Goal: Task Accomplishment & Management: Manage account settings

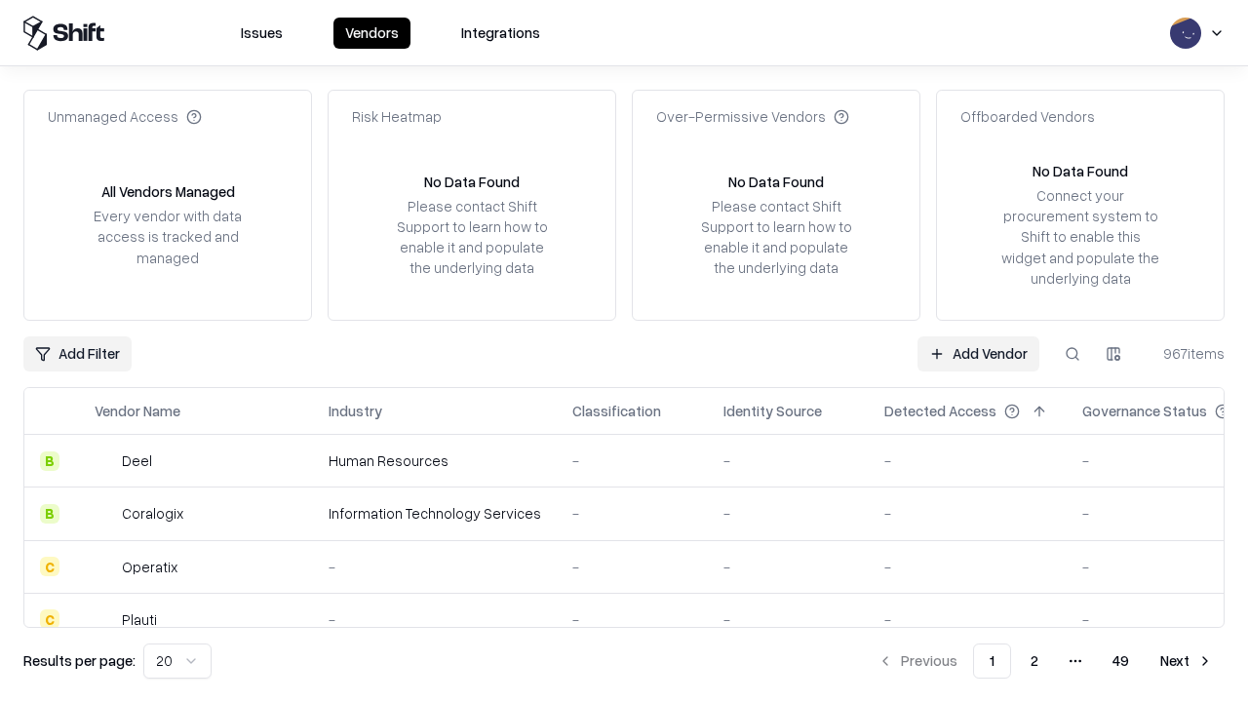
click at [978, 353] on link "Add Vendor" at bounding box center [979, 353] width 122 height 35
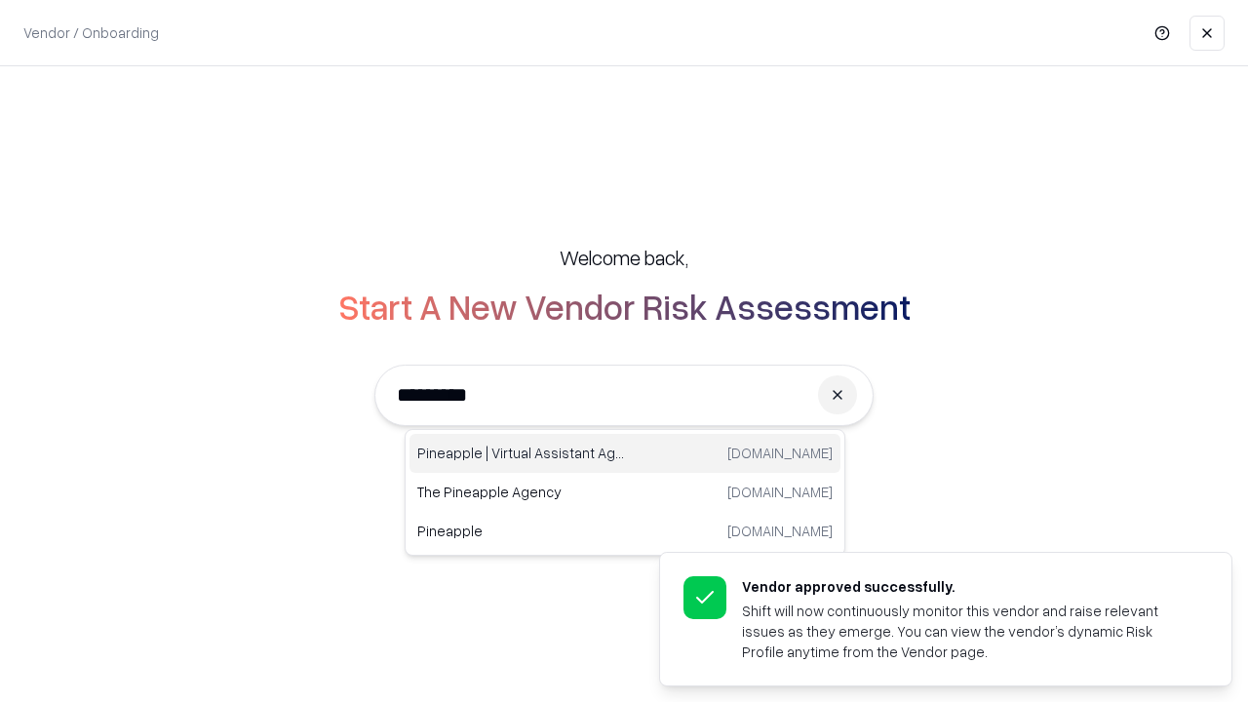
click at [625, 453] on div "Pineapple | Virtual Assistant Agency [DOMAIN_NAME]" at bounding box center [625, 453] width 431 height 39
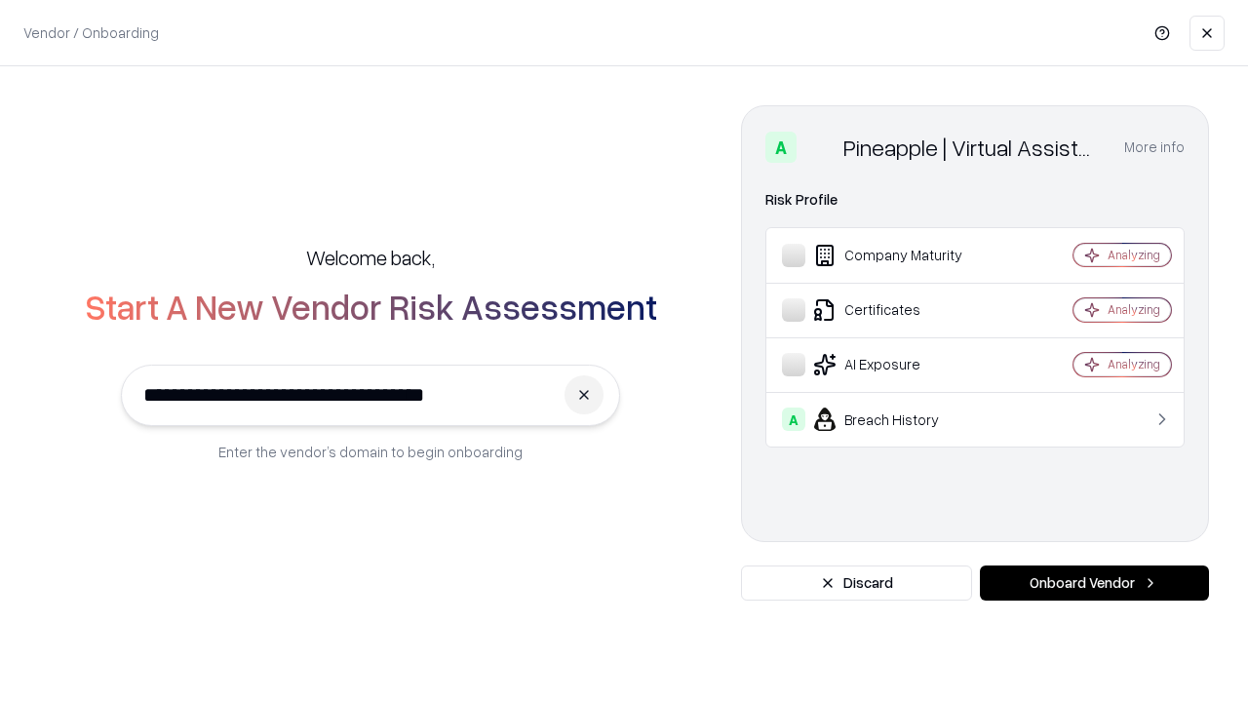
type input "**********"
click at [1094, 583] on button "Onboard Vendor" at bounding box center [1094, 583] width 229 height 35
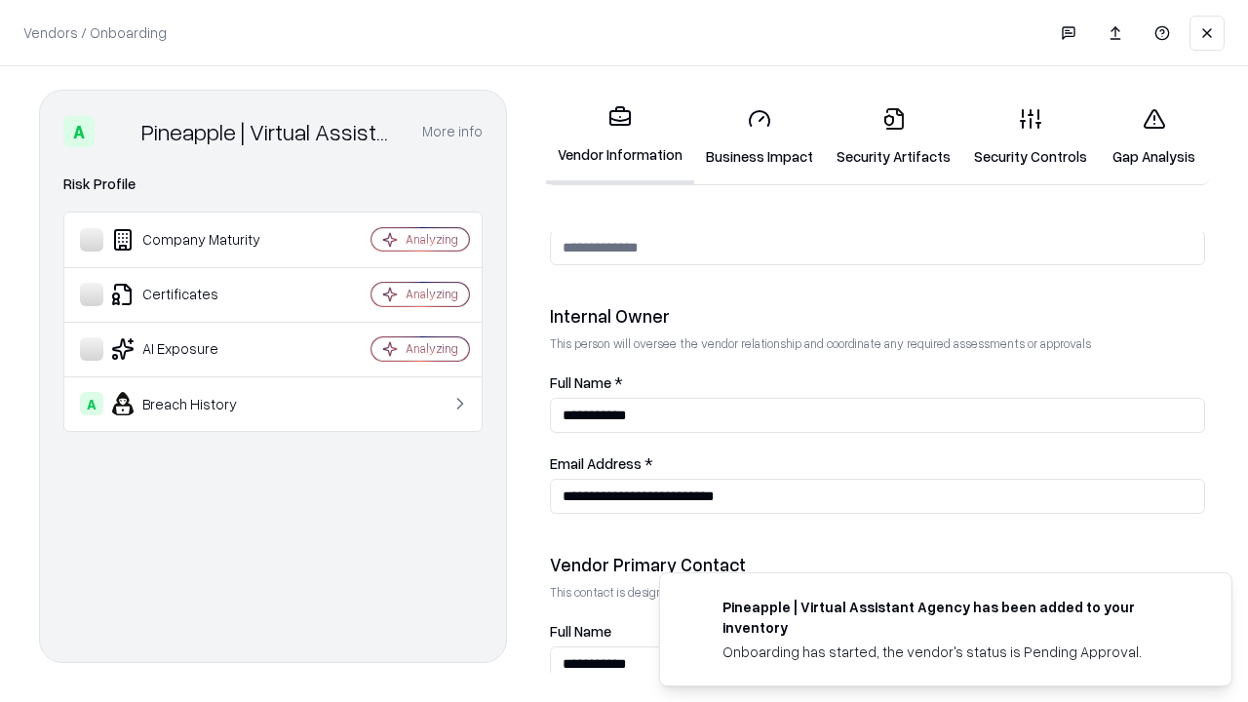
scroll to position [1010, 0]
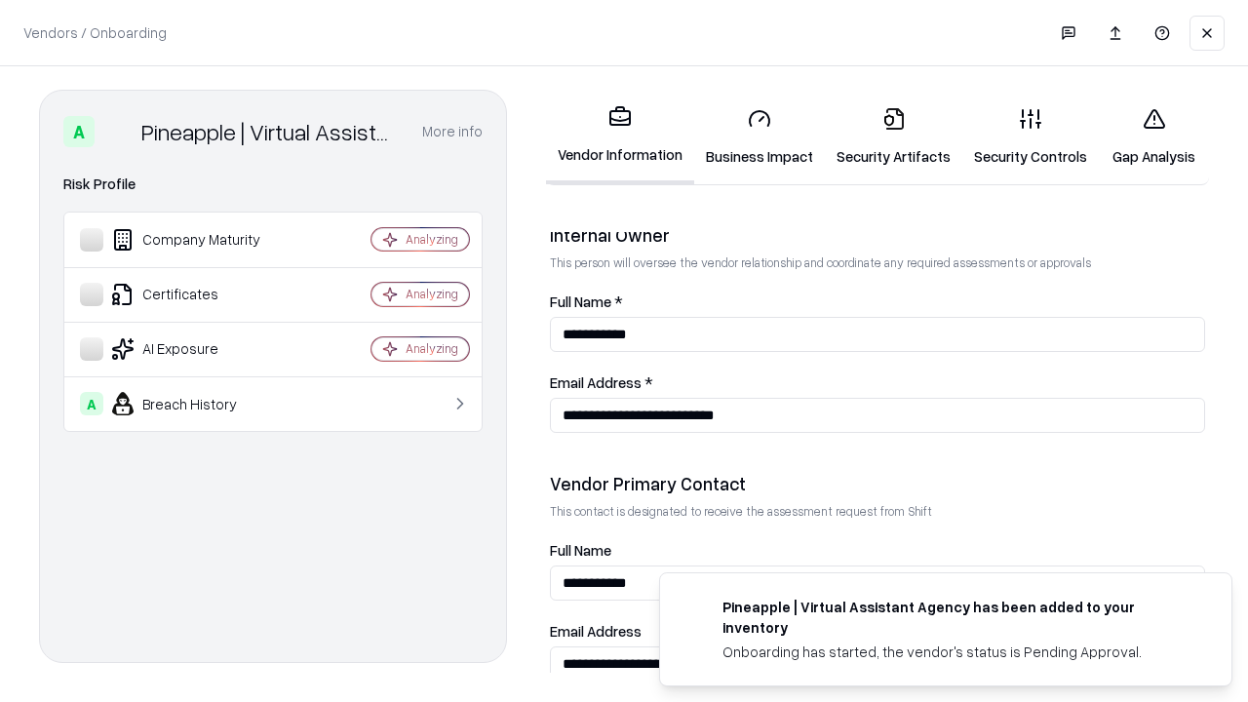
click at [760, 137] on link "Business Impact" at bounding box center [759, 137] width 131 height 91
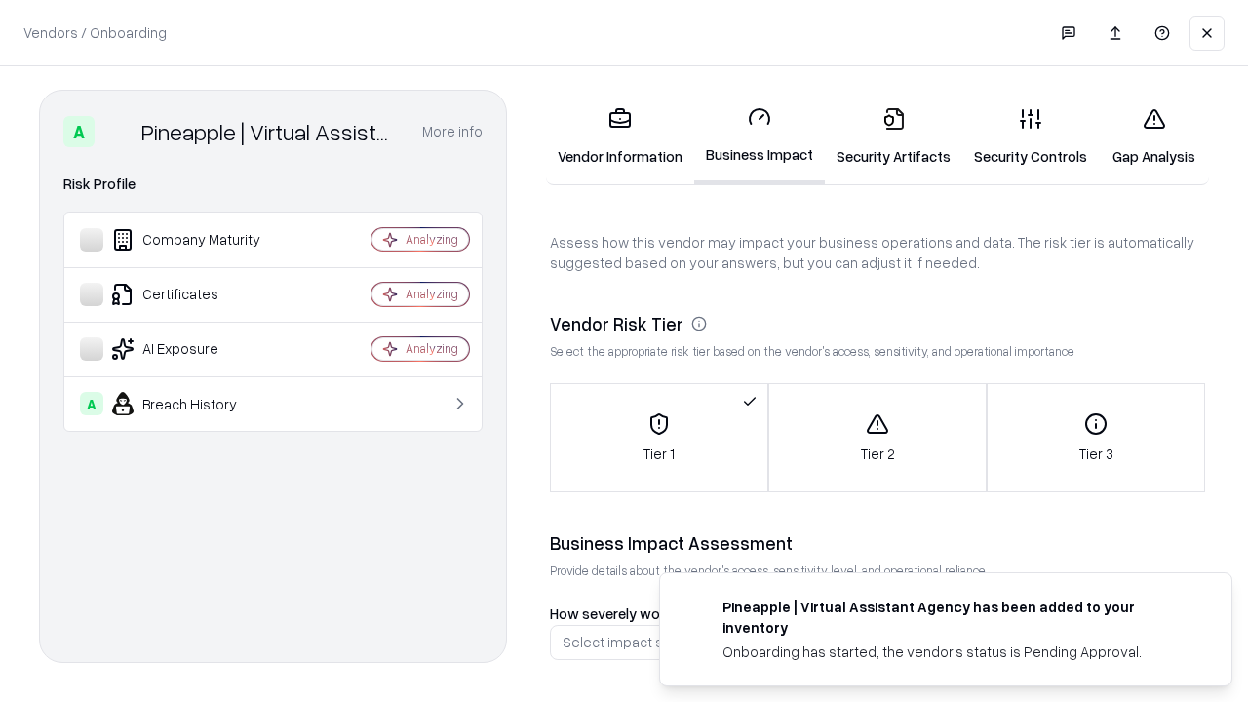
click at [893, 137] on link "Security Artifacts" at bounding box center [893, 137] width 137 height 91
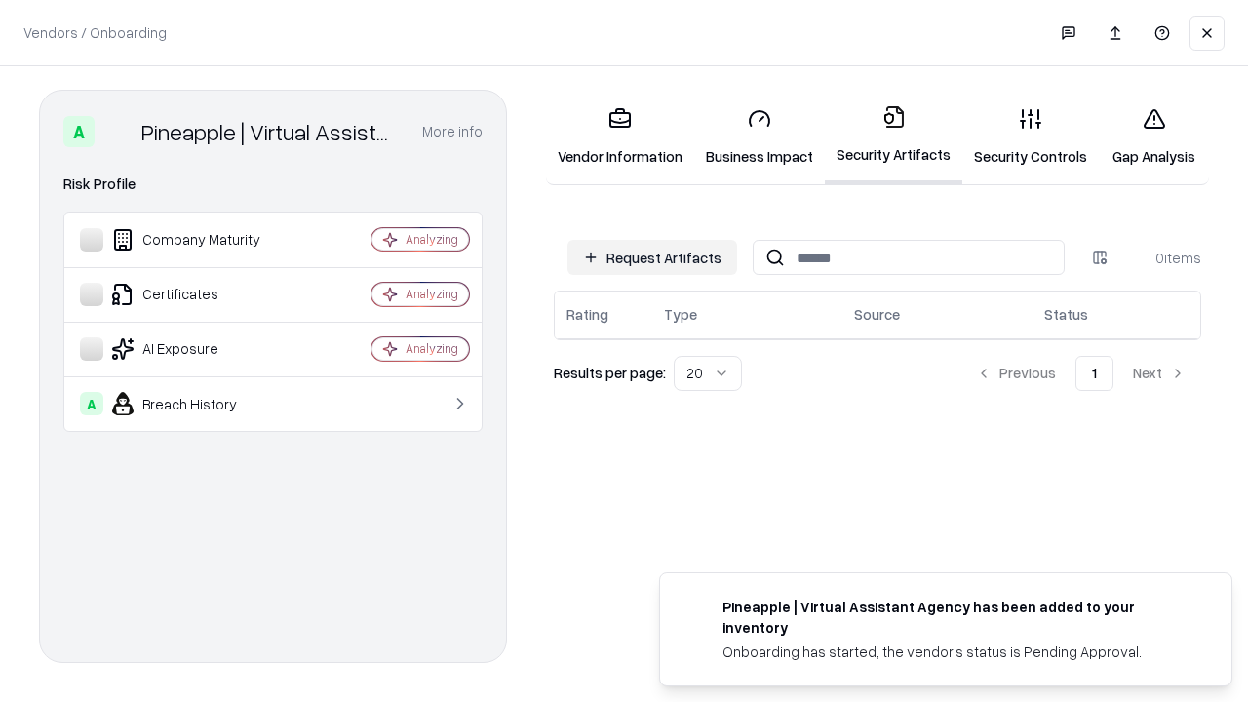
click at [652, 257] on button "Request Artifacts" at bounding box center [652, 257] width 170 height 35
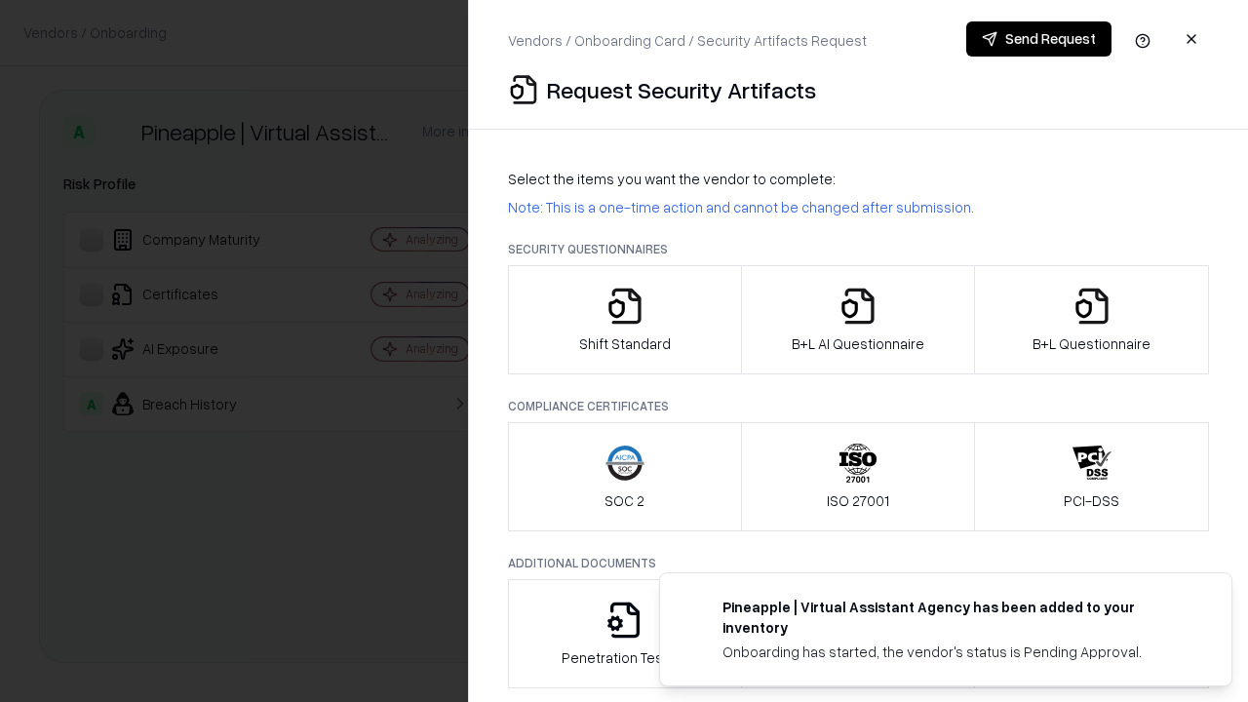
click at [624, 320] on icon "button" at bounding box center [624, 306] width 39 height 39
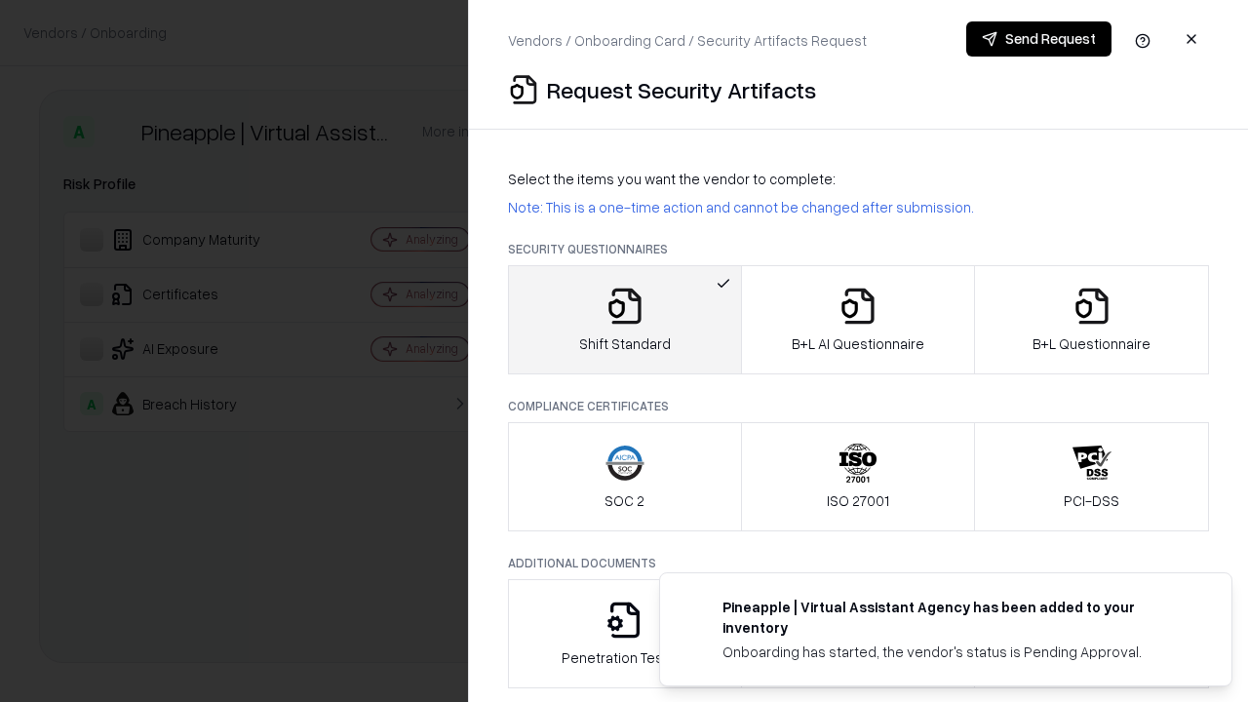
click at [1038, 39] on button "Send Request" at bounding box center [1038, 38] width 145 height 35
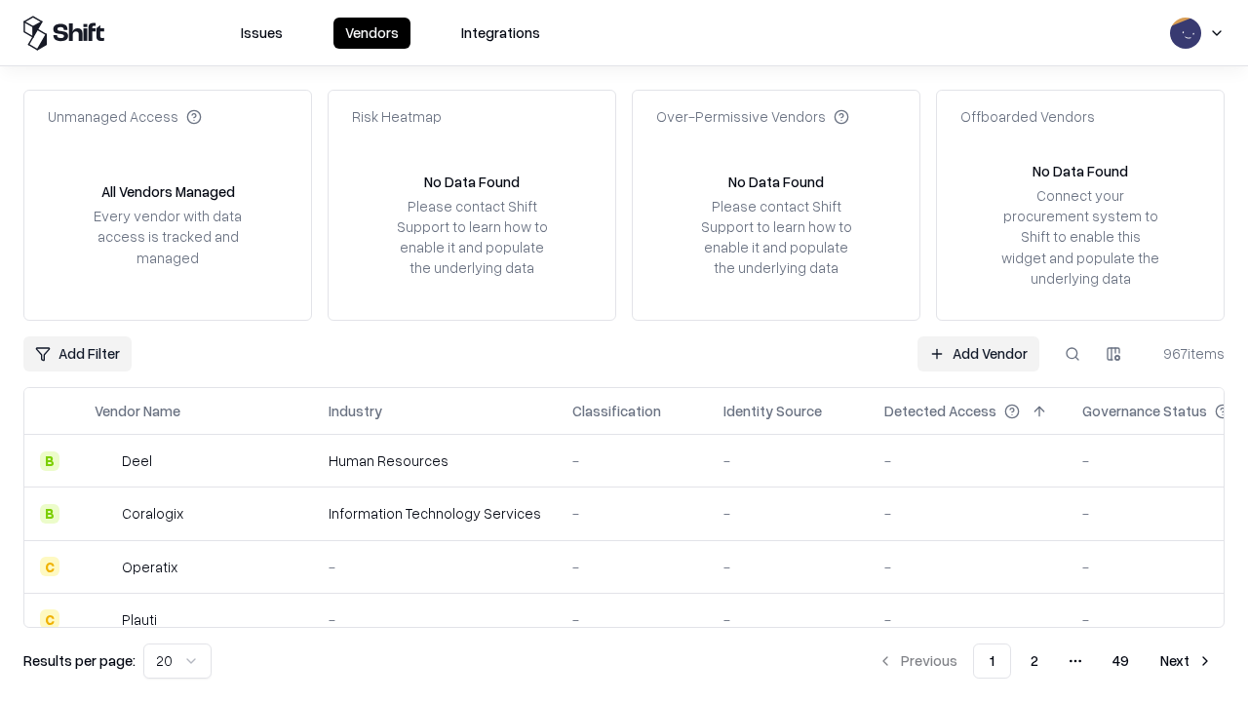
click at [1073, 353] on button at bounding box center [1072, 353] width 35 height 35
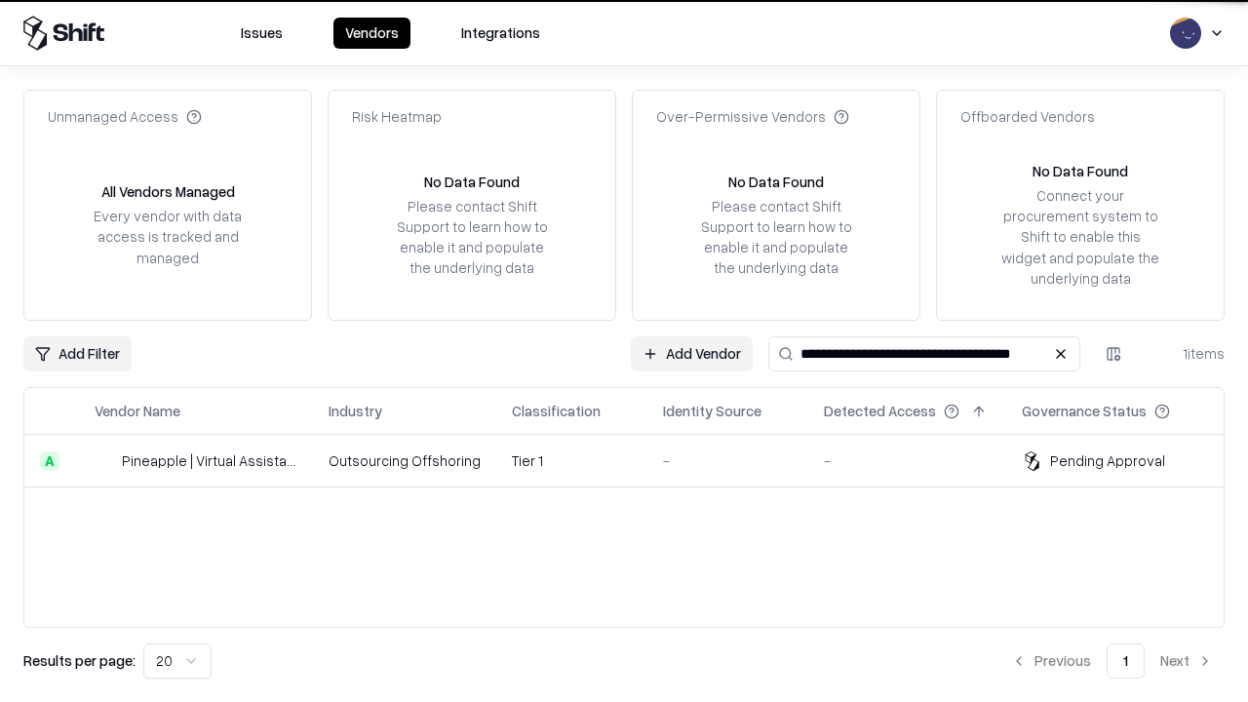
type input "**********"
click at [636, 460] on td "Tier 1" at bounding box center [571, 461] width 151 height 53
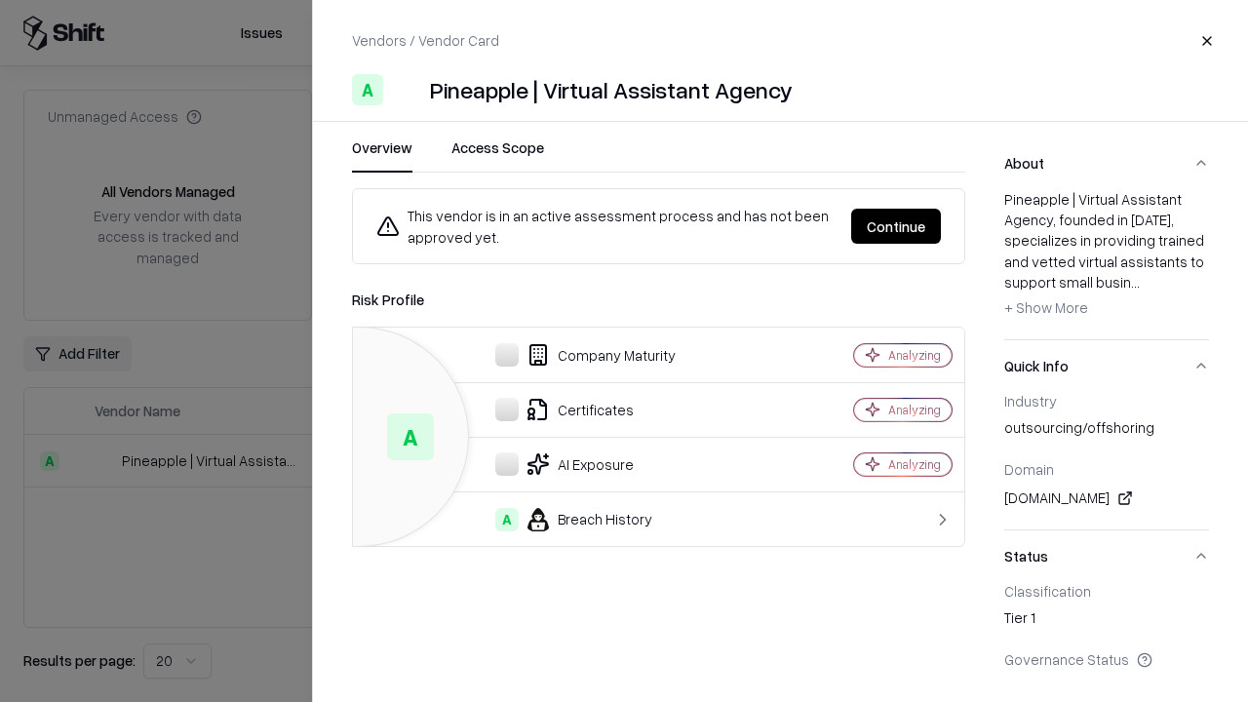
click at [896, 226] on button "Continue" at bounding box center [896, 226] width 90 height 35
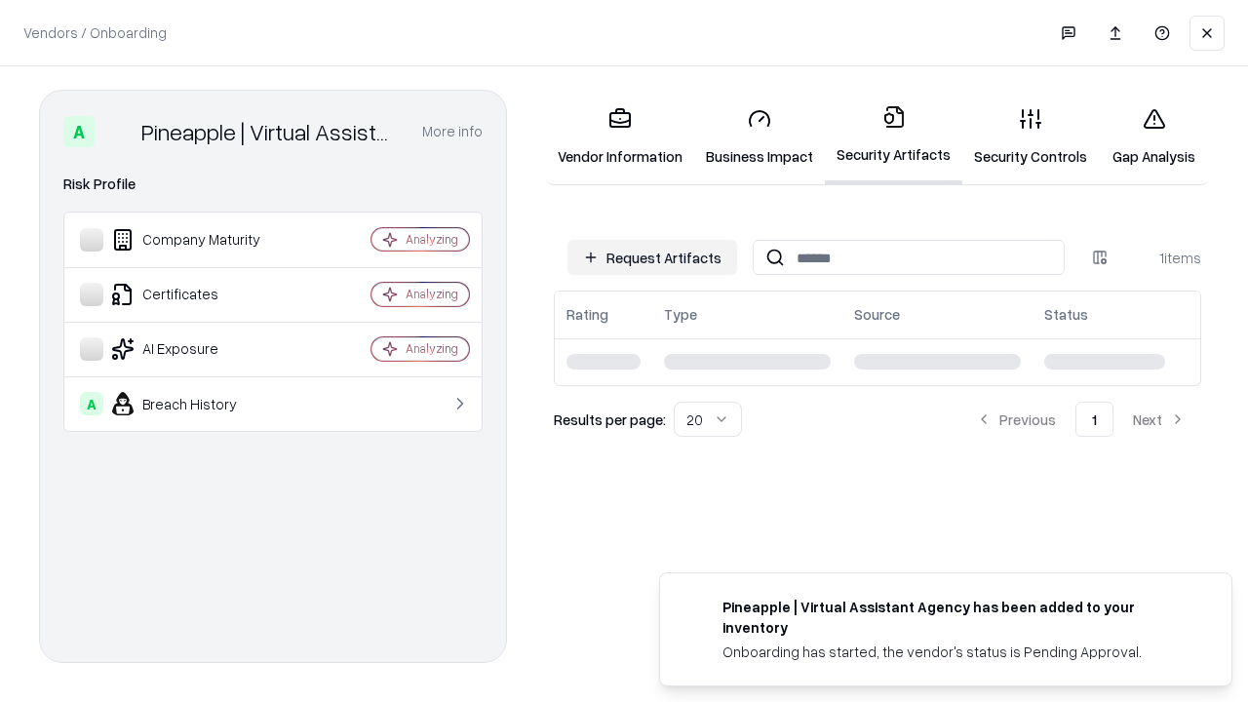
click at [1153, 137] on link "Gap Analysis" at bounding box center [1154, 137] width 110 height 91
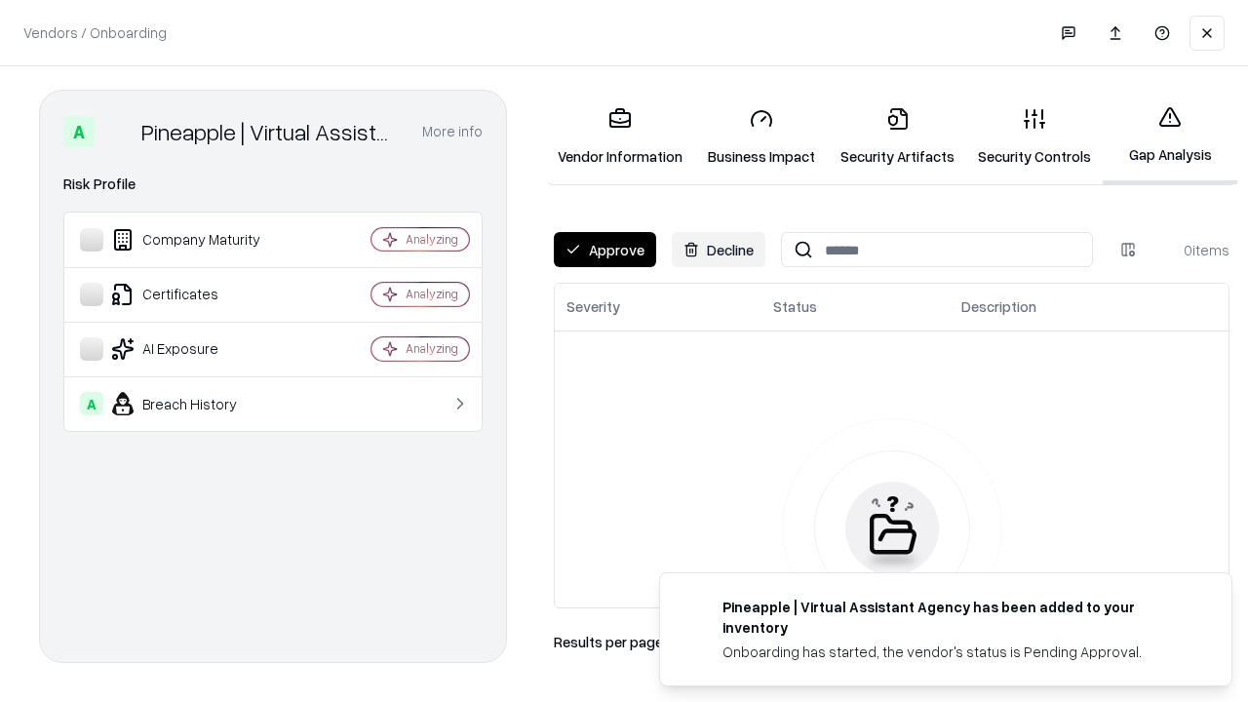
click at [605, 250] on button "Approve" at bounding box center [605, 249] width 102 height 35
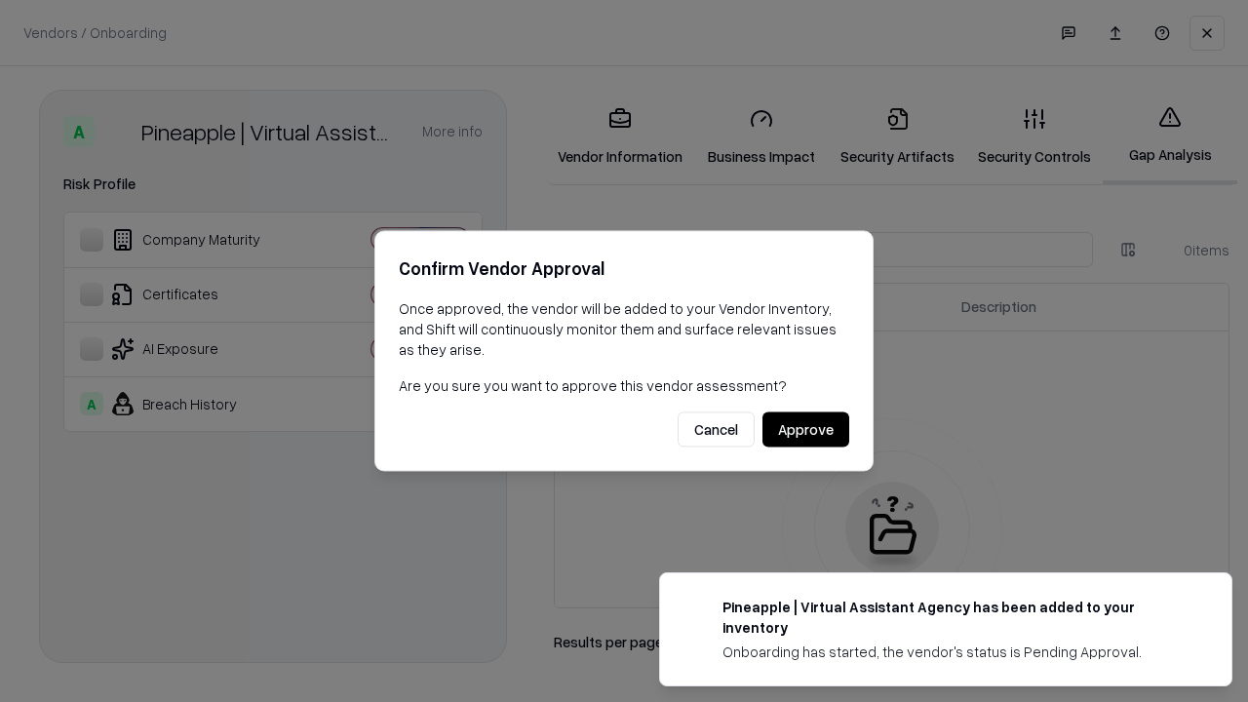
click at [805, 429] on button "Approve" at bounding box center [805, 429] width 87 height 35
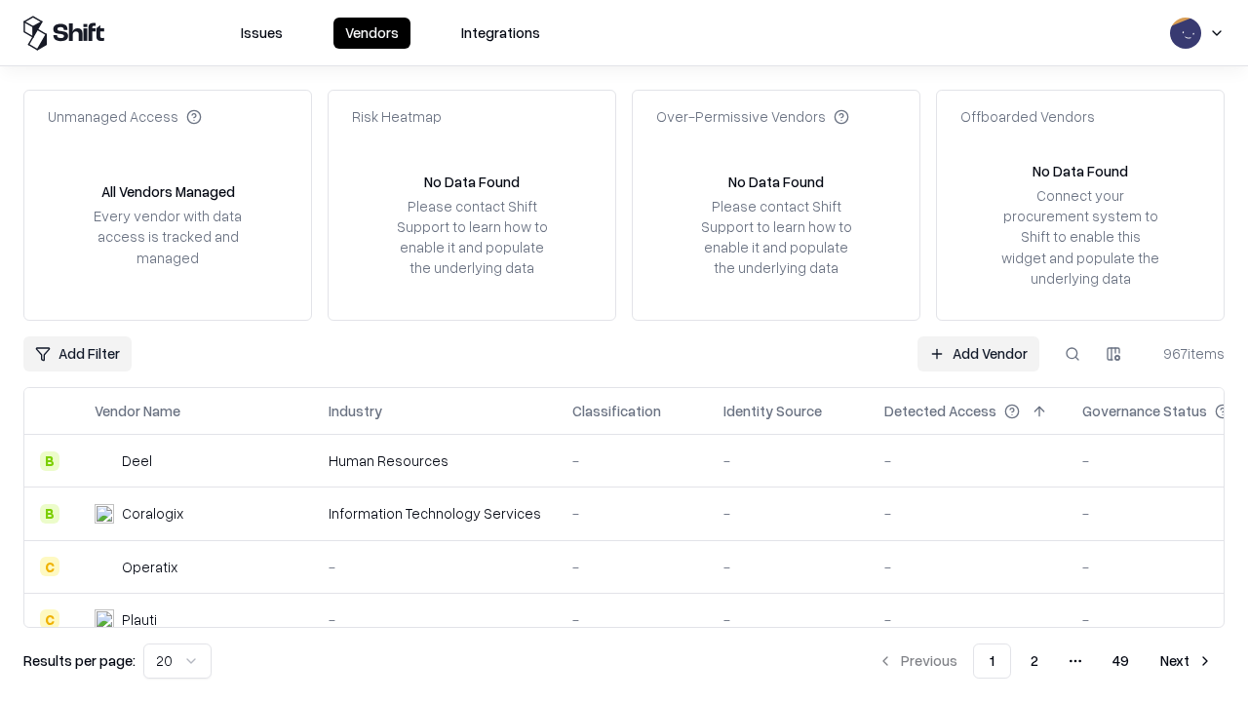
type input "**********"
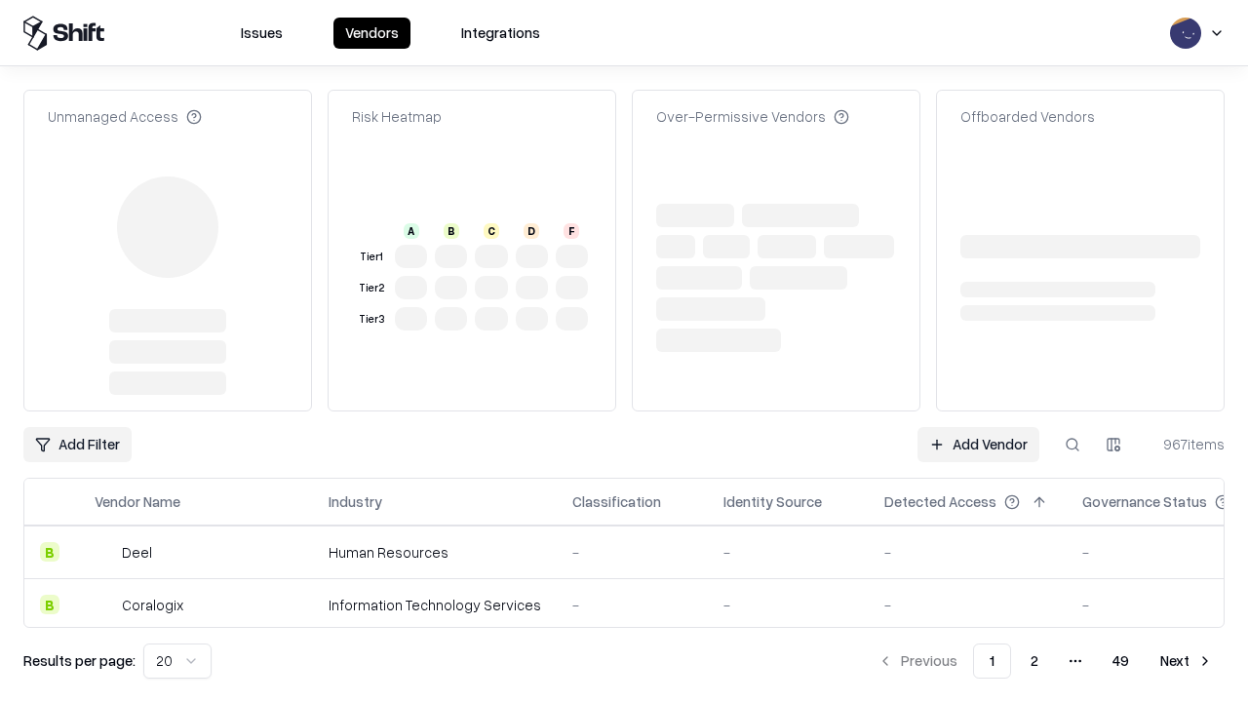
click at [978, 427] on link "Add Vendor" at bounding box center [979, 444] width 122 height 35
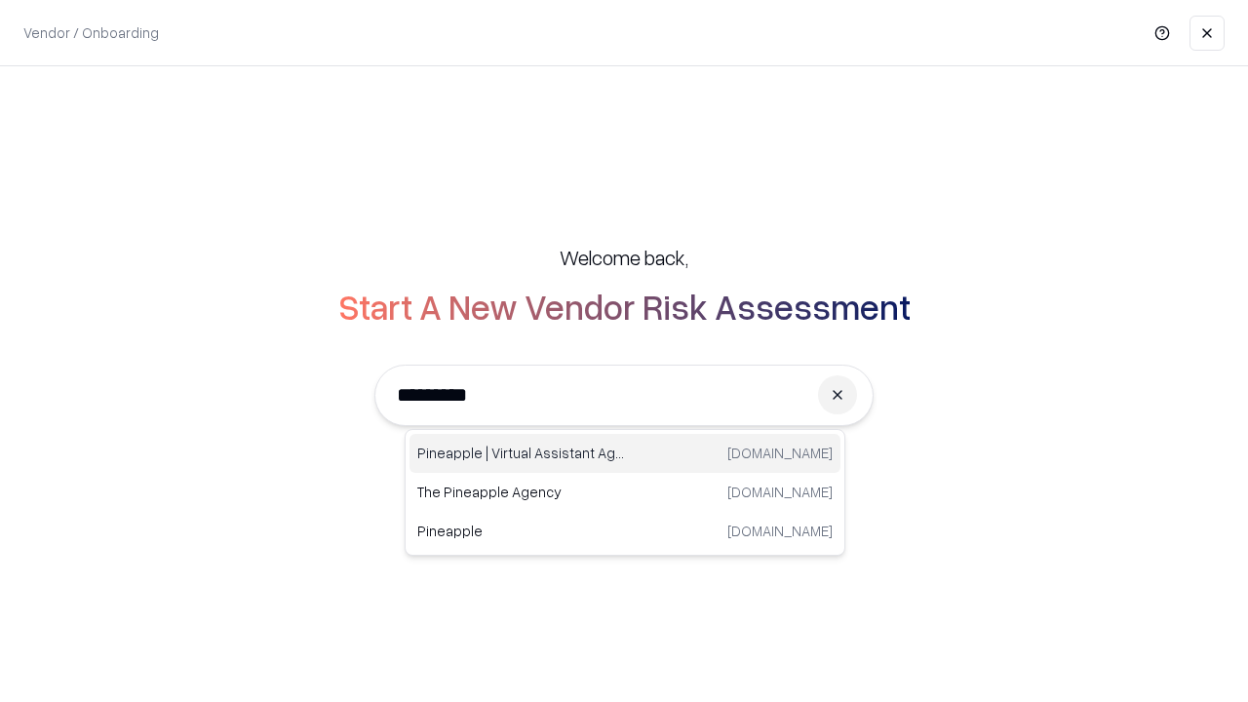
click at [625, 453] on div "Pineapple | Virtual Assistant Agency [DOMAIN_NAME]" at bounding box center [625, 453] width 431 height 39
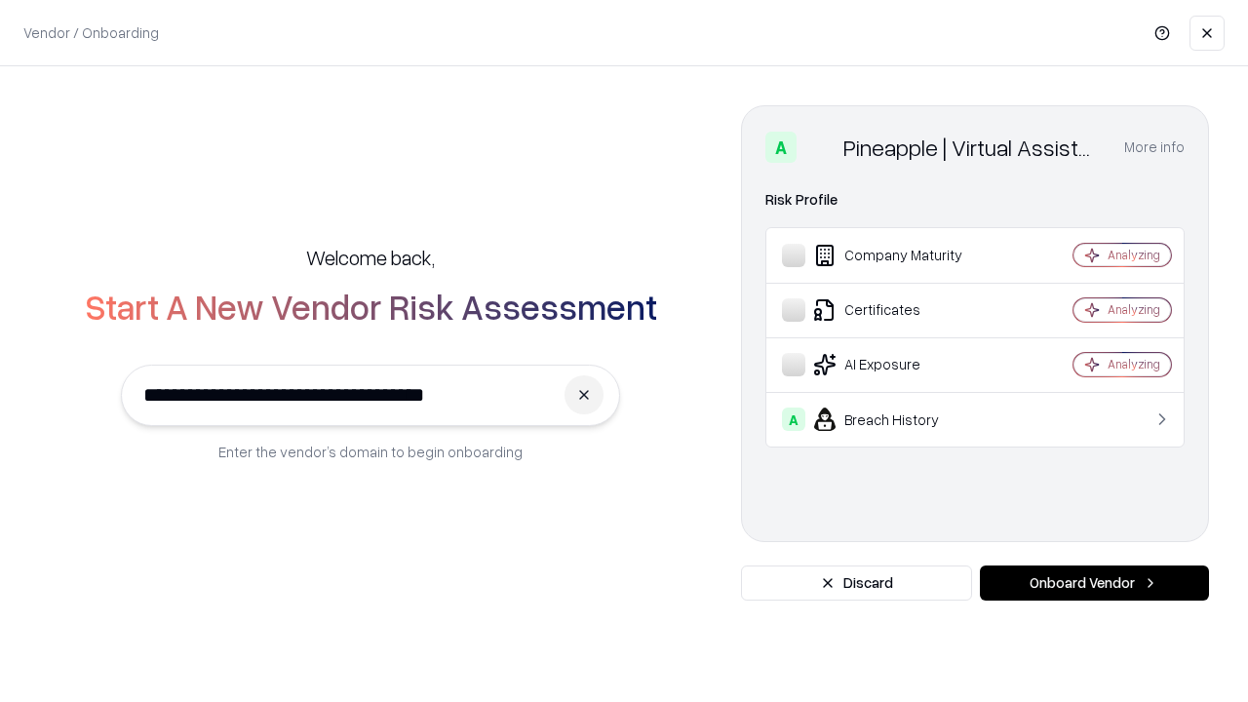
type input "**********"
click at [1094, 583] on button "Onboard Vendor" at bounding box center [1094, 583] width 229 height 35
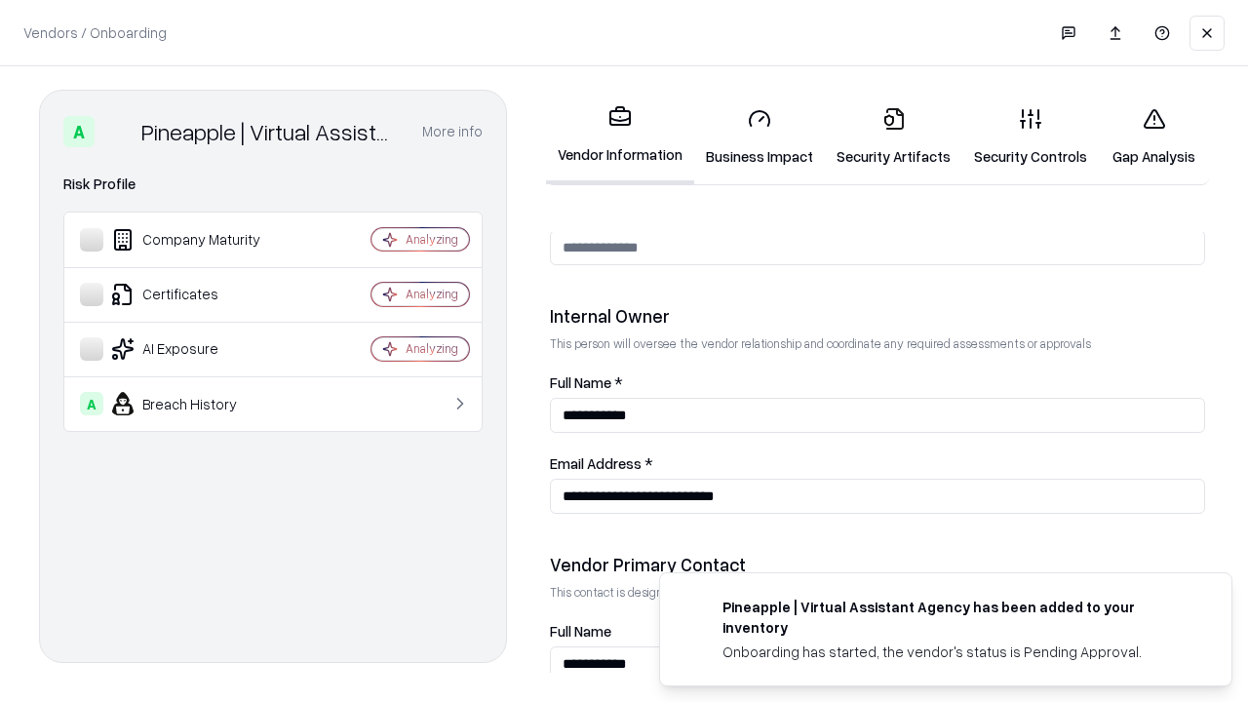
scroll to position [1010, 0]
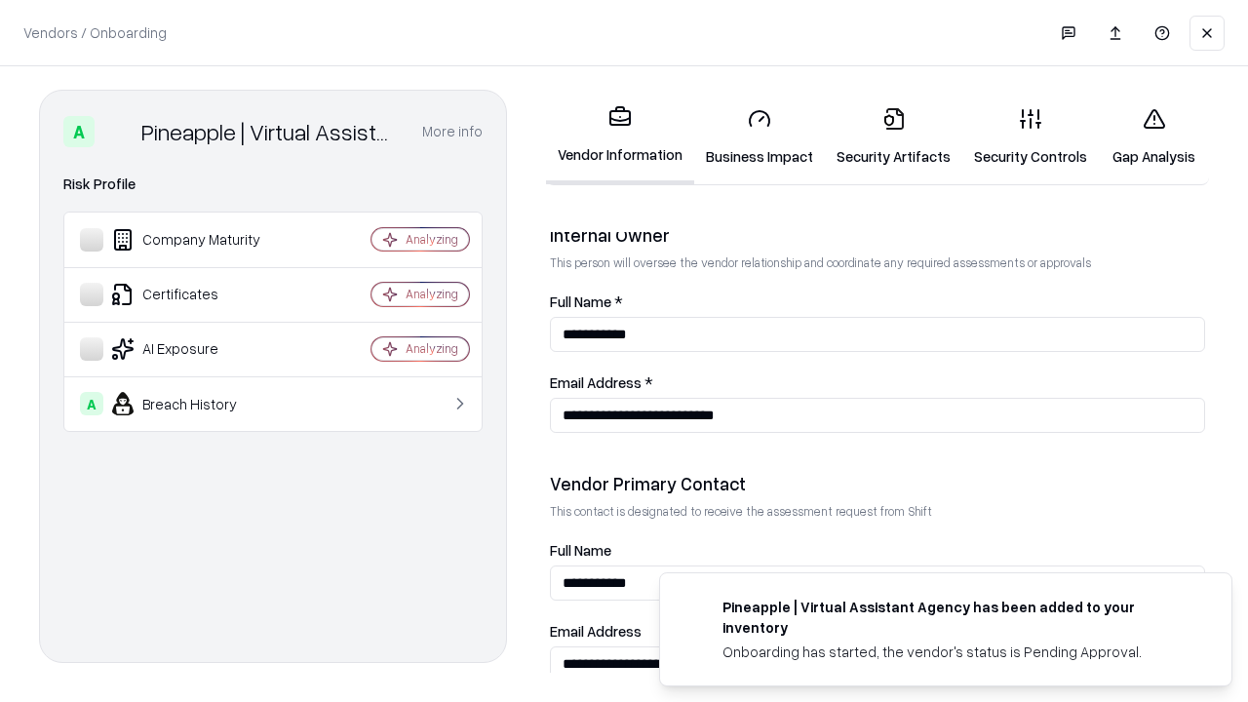
click at [1153, 137] on link "Gap Analysis" at bounding box center [1154, 137] width 110 height 91
